Goal: Complete application form

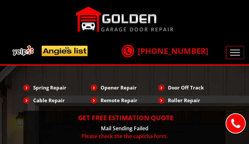
type input "srXGDLScOWOLZ"
type input "8019775872"
type input "[EMAIL_ADDRESS][DOMAIN_NAME]"
type input "XPBFaWaps"
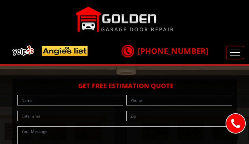
type input "jzDCjcjiYyAA"
type input "4434341711"
type input "[EMAIL_ADDRESS][DOMAIN_NAME]"
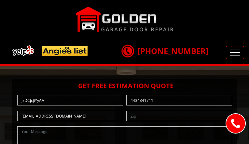
type input "wiccUxQaLCVCYwgu"
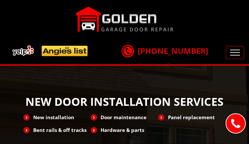
type input "VBoNuugXv"
type input "4589294230"
type input "[EMAIL_ADDRESS][DOMAIN_NAME]"
type input "BHdhKjqtfrw"
